Goal: Transaction & Acquisition: Purchase product/service

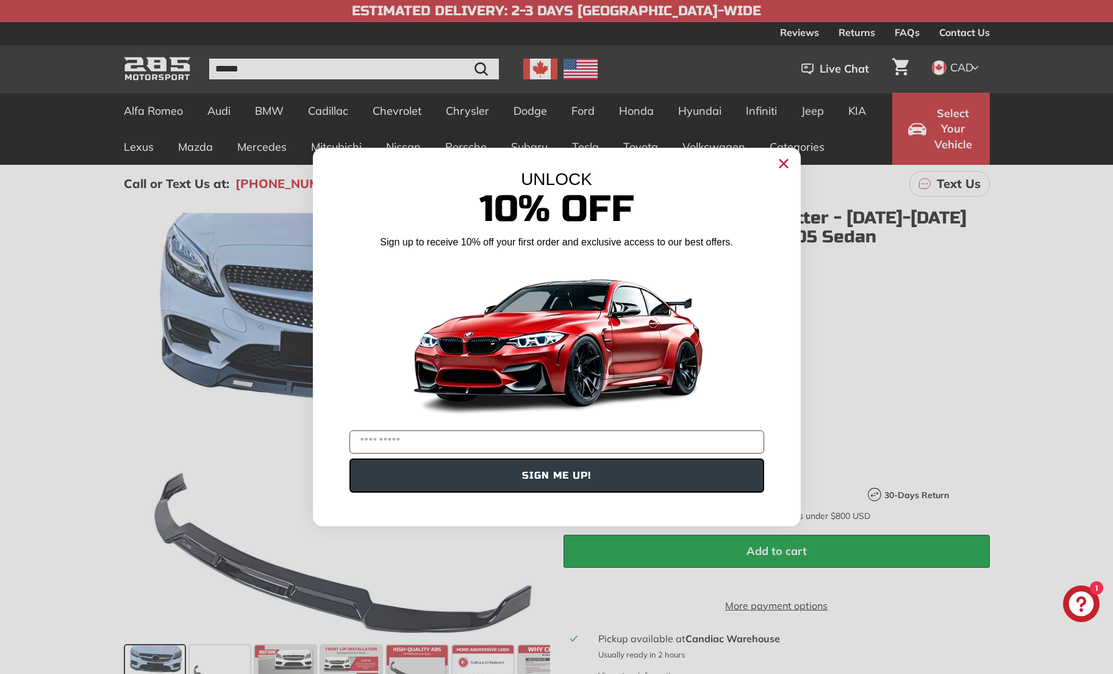
click at [788, 172] on circle "Close dialog" at bounding box center [783, 163] width 18 height 18
